Goal: Information Seeking & Learning: Understand process/instructions

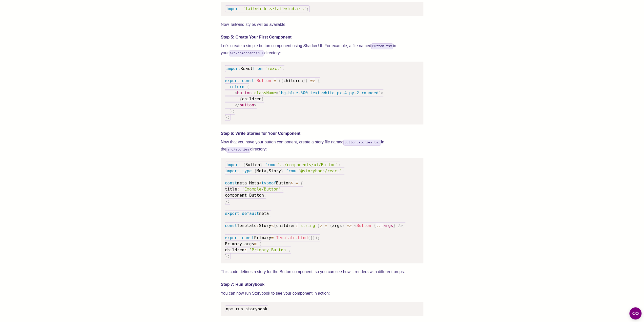
scroll to position [677, 0]
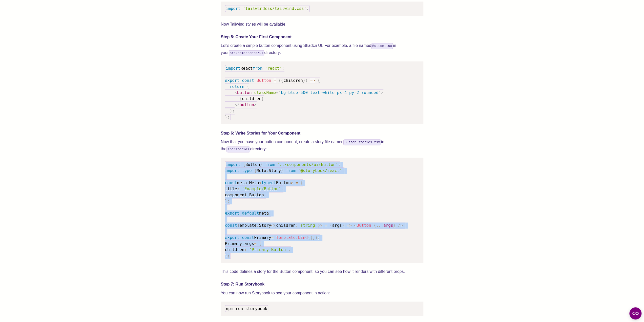
drag, startPoint x: 240, startPoint y: 264, endPoint x: 220, endPoint y: 171, distance: 94.9
click at [220, 171] on div "We wrote this guide to show you how to set up both Shadcn UI and Storybook to c…" at bounding box center [321, 151] width 603 height 1279
copy code "import { Button } from '../components/ui/Button' ; import type { Meta , Story }…"
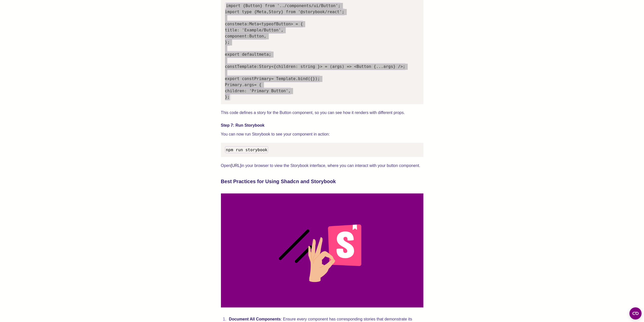
scroll to position [855, 0]
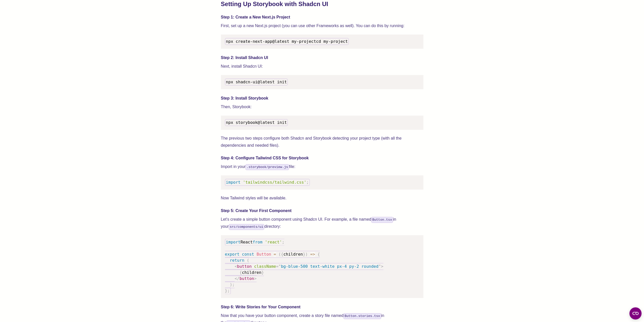
scroll to position [506, 0]
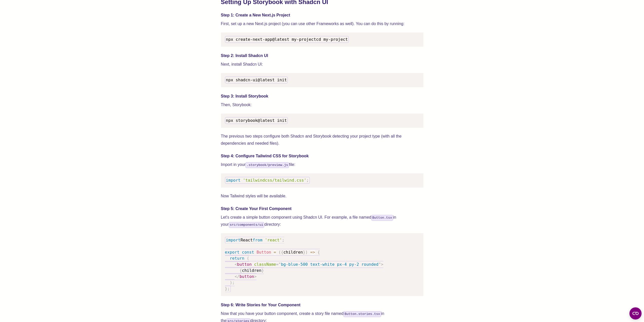
click at [249, 182] on span "'tailwindcss/tailwind.css'" at bounding box center [274, 180] width 63 height 5
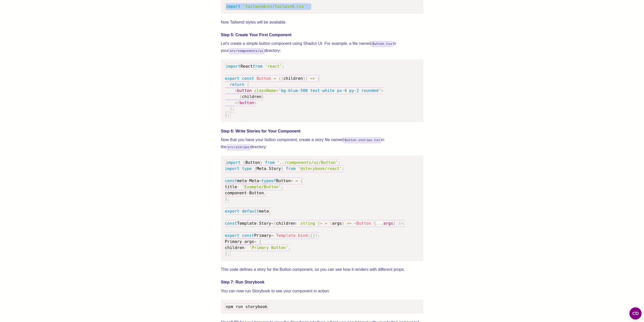
scroll to position [708, 0]
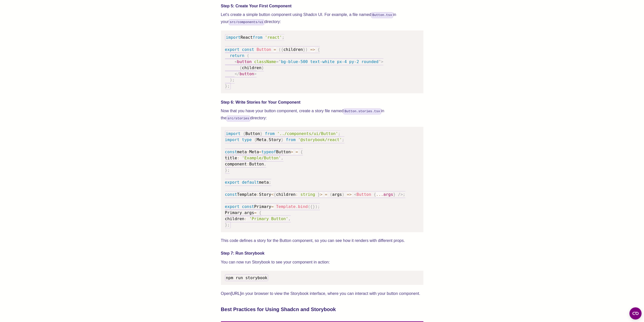
click at [280, 192] on pre "import { Button } from '../components/ui/Button' ; import type { Meta , Story }…" at bounding box center [322, 178] width 202 height 105
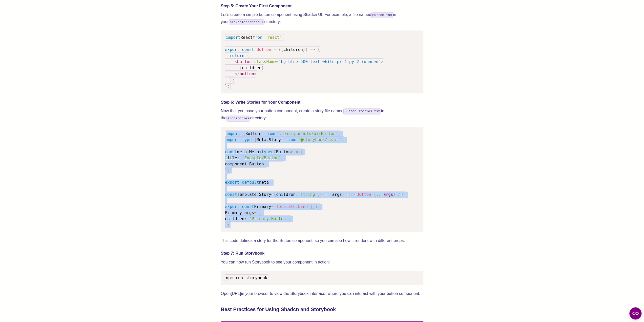
drag, startPoint x: 247, startPoint y: 229, endPoint x: 184, endPoint y: 131, distance: 116.8
click at [223, 138] on pre "import { Button } from '../components/ui/Button' ; import type { Meta , Story }…" at bounding box center [322, 178] width 202 height 105
copy code "import { Button } from '../components/ui/Button' ; import type { Meta , Story }…"
